Goal: Find specific page/section: Find specific page/section

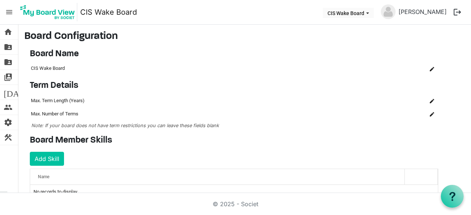
click at [7, 13] on span "menu" at bounding box center [9, 12] width 14 height 14
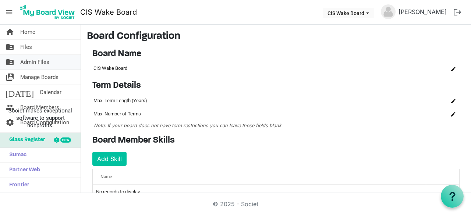
click at [24, 62] on span "Admin Files" at bounding box center [34, 62] width 29 height 15
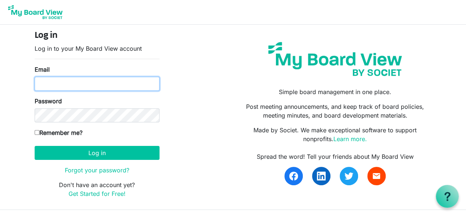
click at [41, 83] on input "Email" at bounding box center [97, 84] width 125 height 14
type input "lmontague@ciswake.org"
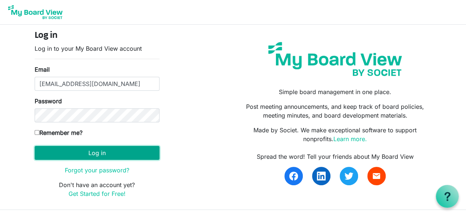
click at [89, 151] on button "Log in" at bounding box center [97, 153] width 125 height 14
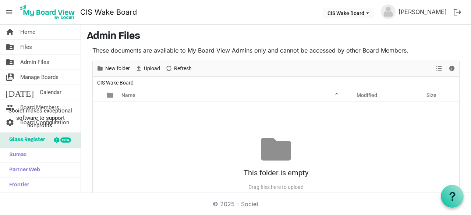
click at [89, 151] on div "These documents are available to My Board View Admins only and cannot be access…" at bounding box center [276, 136] width 379 height 180
